Goal: Transaction & Acquisition: Purchase product/service

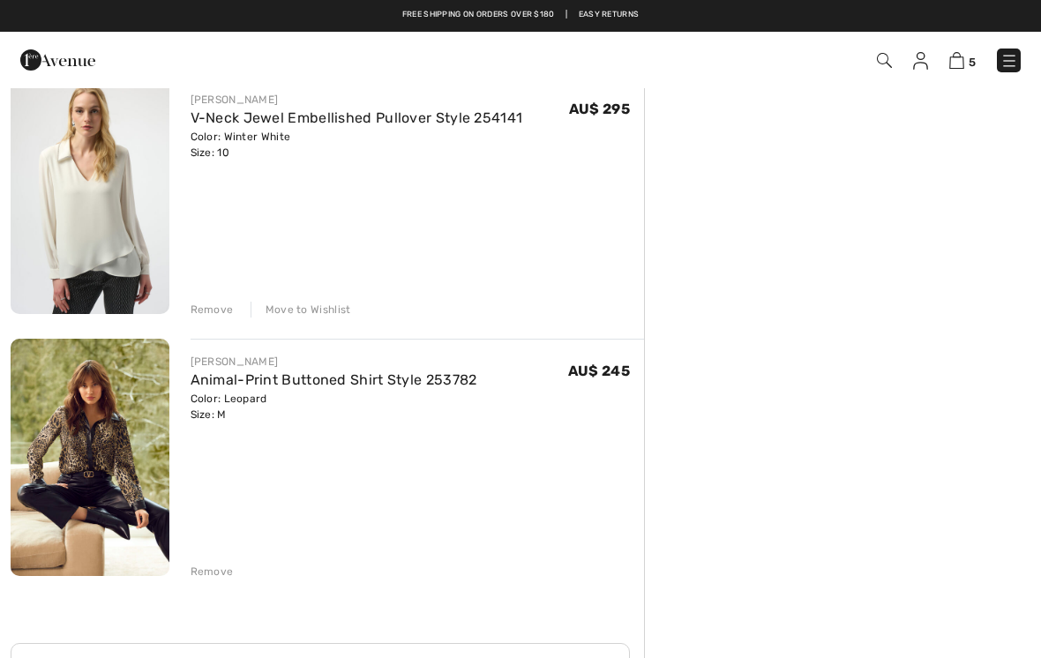
scroll to position [770, 0]
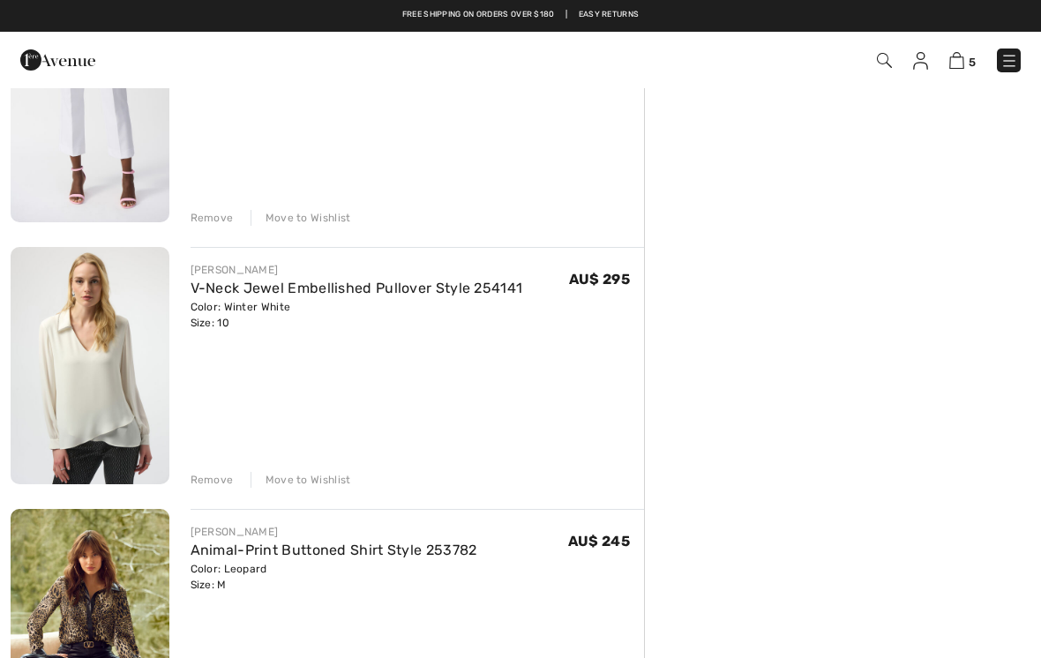
click at [101, 381] on img at bounding box center [90, 365] width 159 height 237
click at [424, 293] on link "V-Neck Jewel Embellished Pullover Style 254141" at bounding box center [357, 288] width 333 height 17
click at [259, 292] on link "V-Neck Jewel Embellished Pullover Style 254141" at bounding box center [357, 288] width 333 height 17
click at [503, 284] on link "V-Neck Jewel Embellished Pullover Style 254141" at bounding box center [357, 288] width 333 height 17
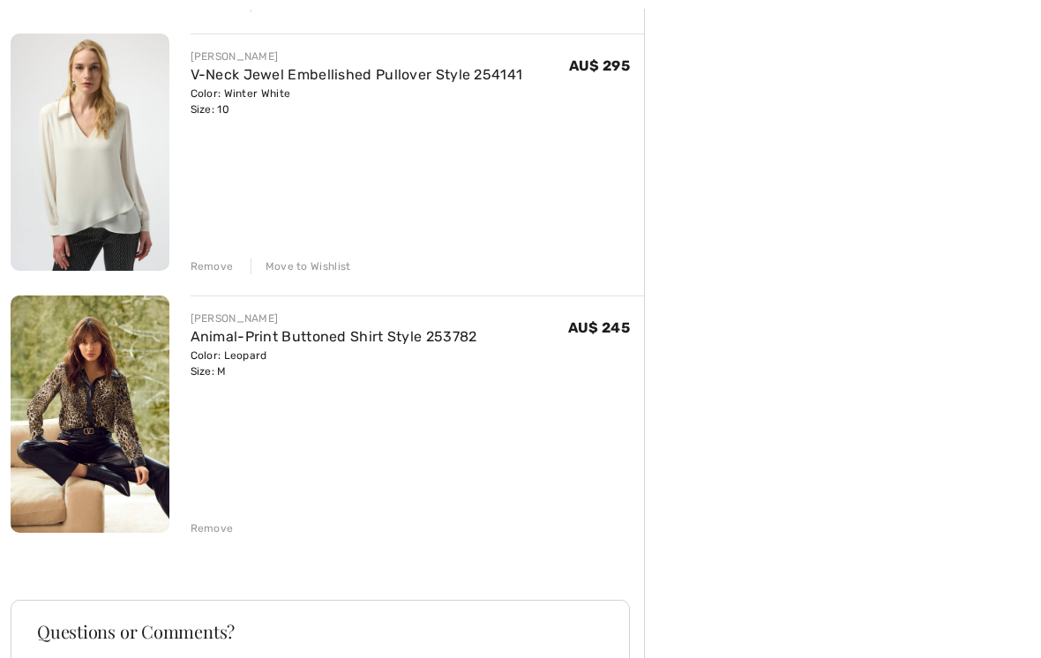
scroll to position [983, 0]
click at [385, 337] on link "Animal-Print Buttoned Shirt Style 253782" at bounding box center [334, 336] width 287 height 17
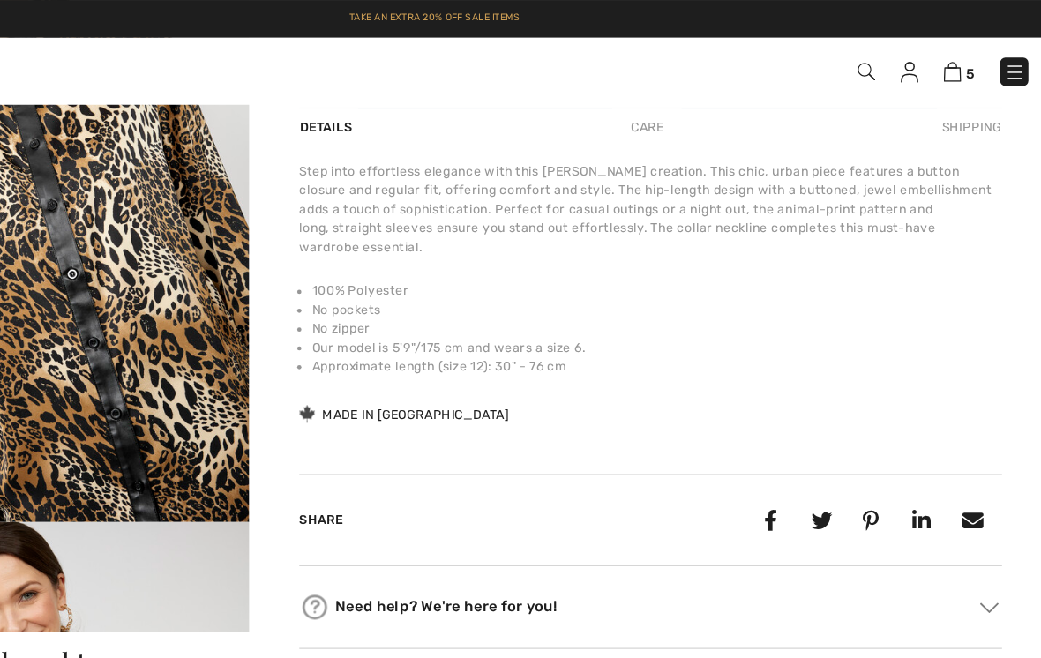
scroll to position [583, 0]
